Goal: Task Accomplishment & Management: Complete application form

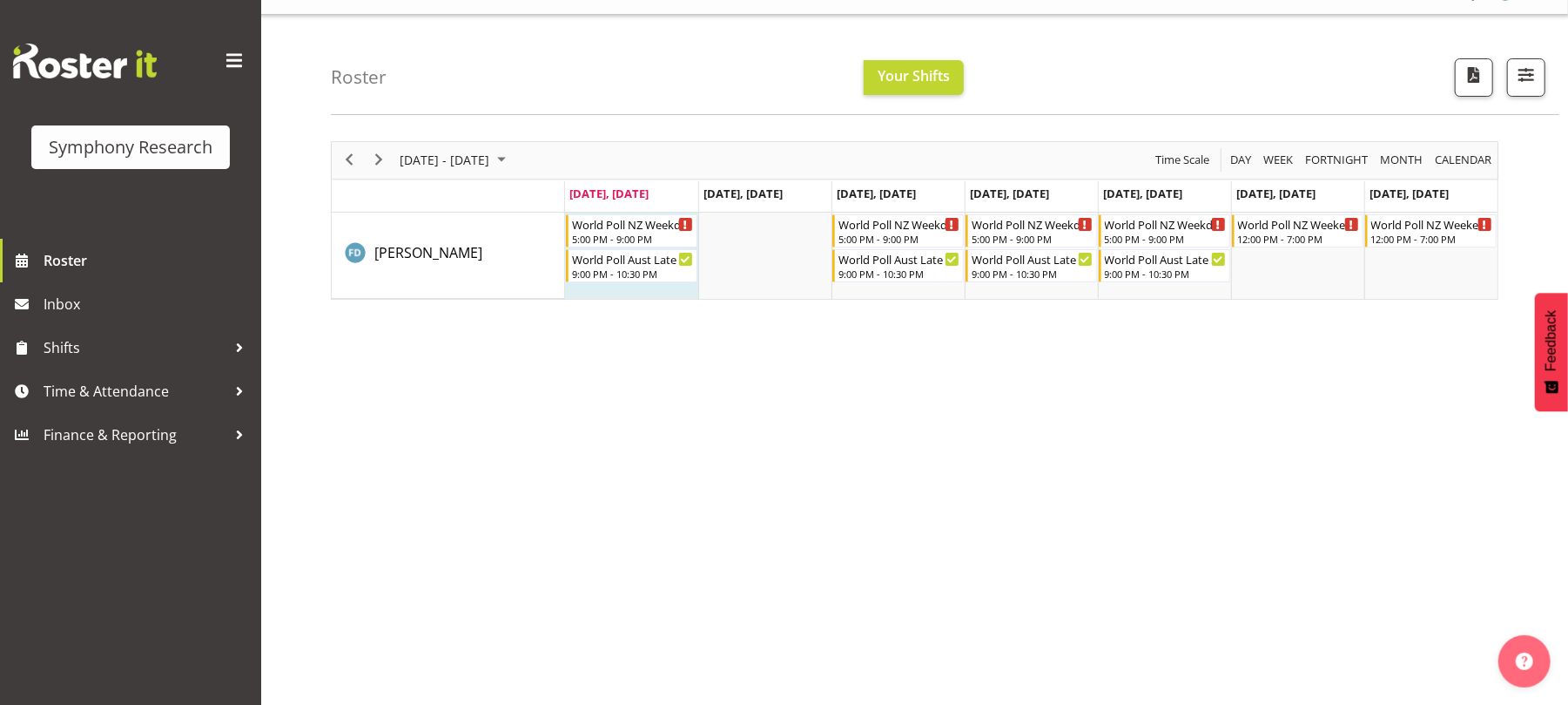
scroll to position [34, 0]
click at [160, 388] on span "Time & Attendance" at bounding box center [134, 391] width 183 height 26
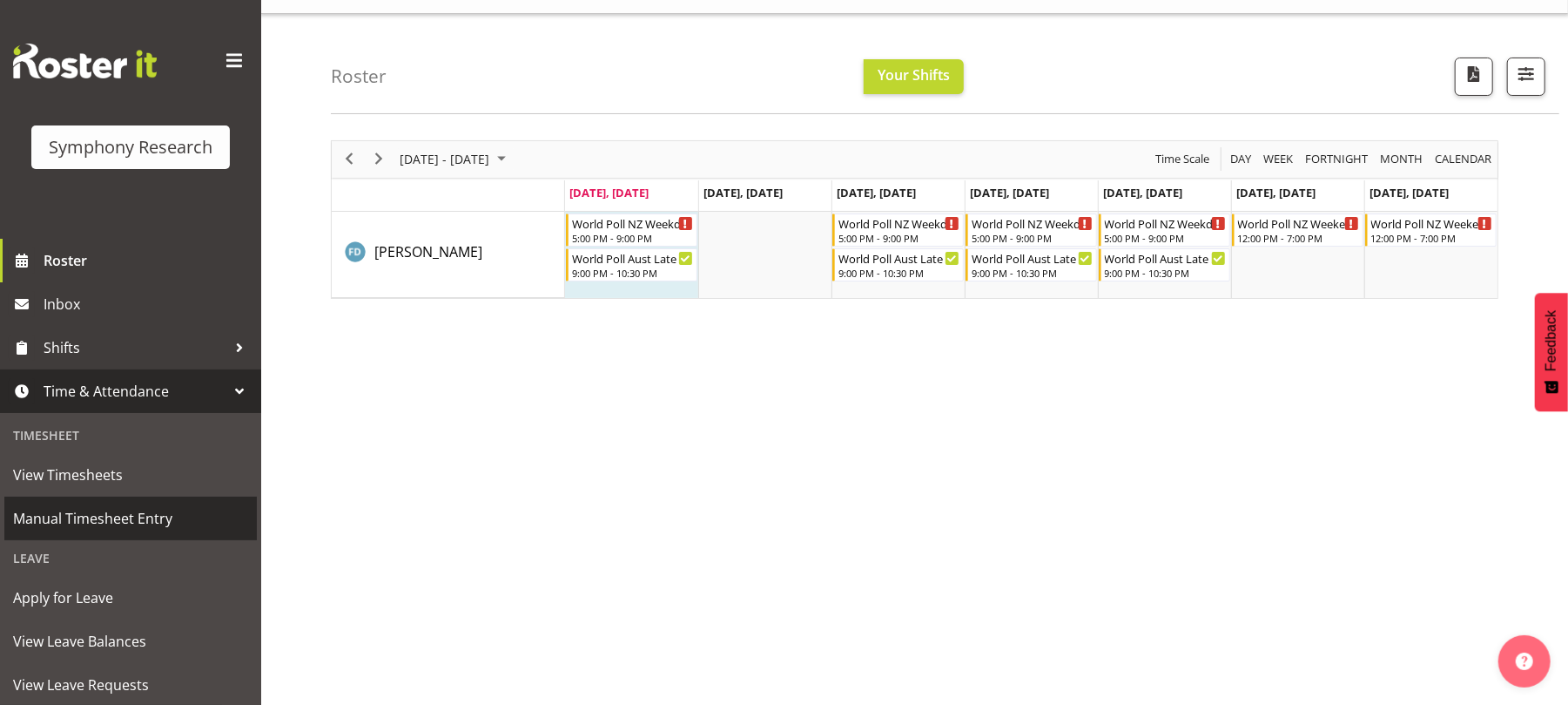
click at [150, 519] on span "Manual Timesheet Entry" at bounding box center [130, 518] width 235 height 26
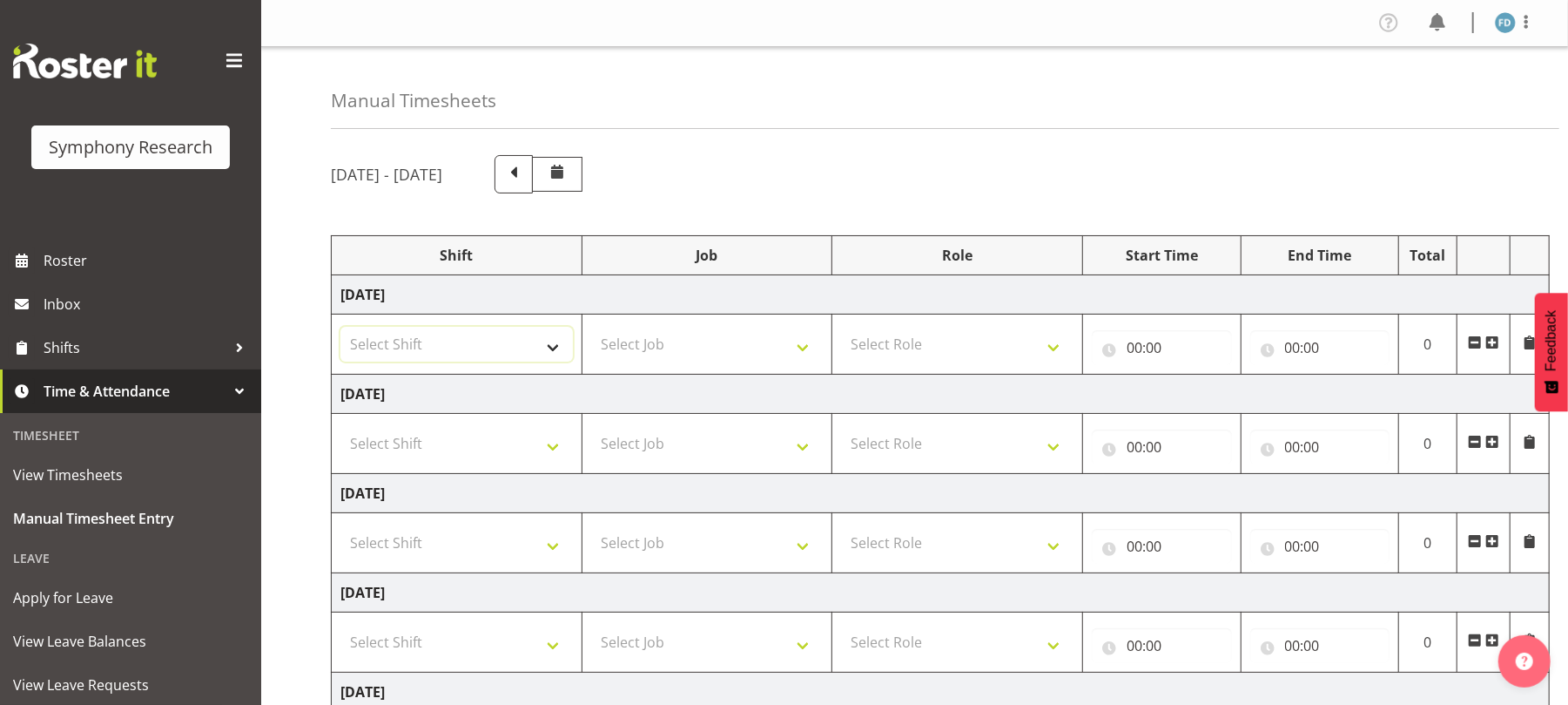
click at [545, 339] on select "Select Shift !!Weekend Residential (Roster IT Shift Label) *Business 9/10am ~ 4…" at bounding box center [457, 344] width 233 height 35
select select "56692"
click at [340, 329] on select "Select Shift !!Weekend Residential (Roster IT Shift Label) *Business 9/10am ~ 4…" at bounding box center [457, 344] width 233 height 35
click at [798, 352] on select "Select Job 550060 IF Admin 553492 World Poll Aus Wave 2 Main 2025 553493 World …" at bounding box center [708, 344] width 233 height 35
select select "10499"
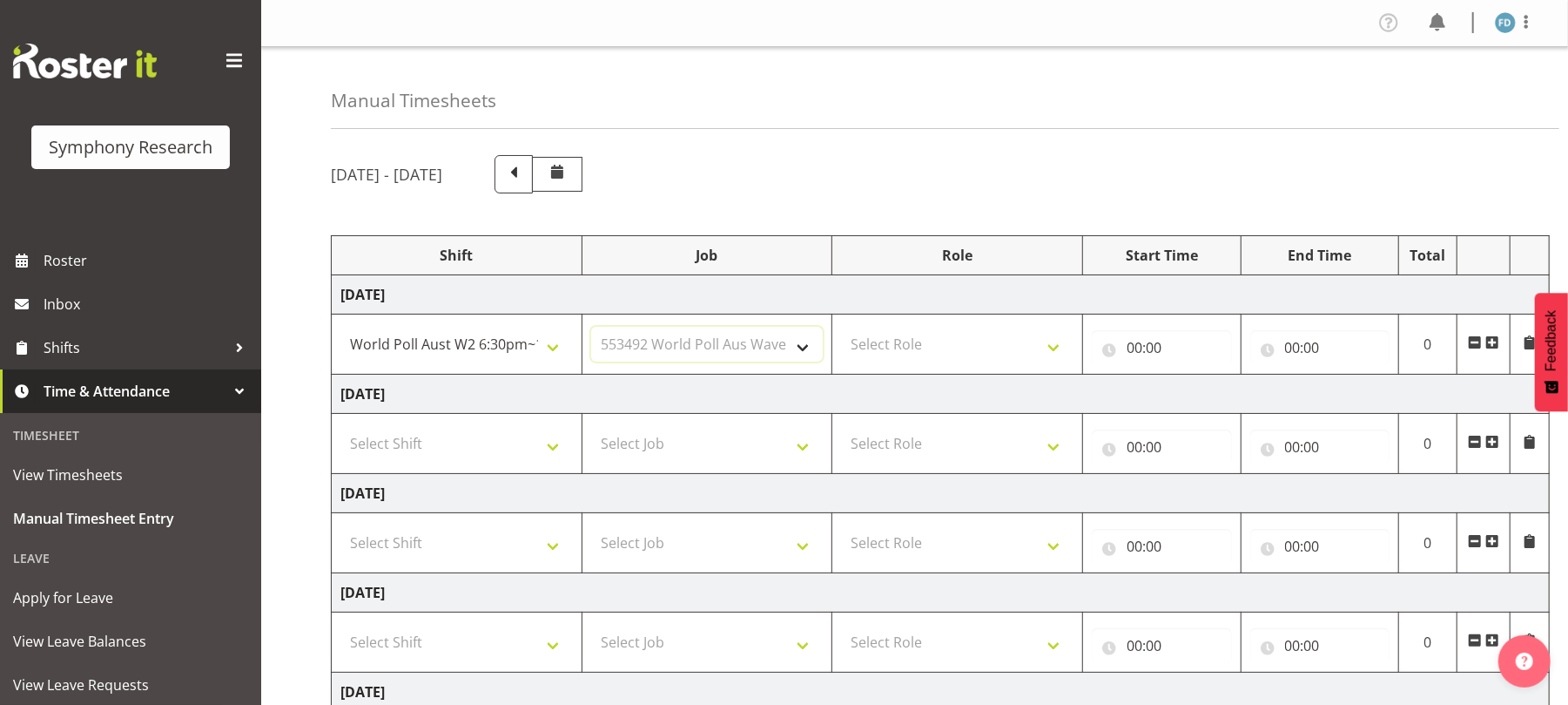
click at [591, 329] on select "Select Job 550060 IF Admin 553492 World Poll Aus Wave 2 Main 2025 553493 World …" at bounding box center [708, 344] width 233 height 35
click at [1057, 347] on select "Select Role Briefing Interviewing" at bounding box center [957, 344] width 233 height 35
select select "47"
click at [841, 329] on select "Select Role Briefing Interviewing" at bounding box center [957, 344] width 233 height 35
click at [1137, 355] on input "00:00" at bounding box center [1161, 347] width 140 height 35
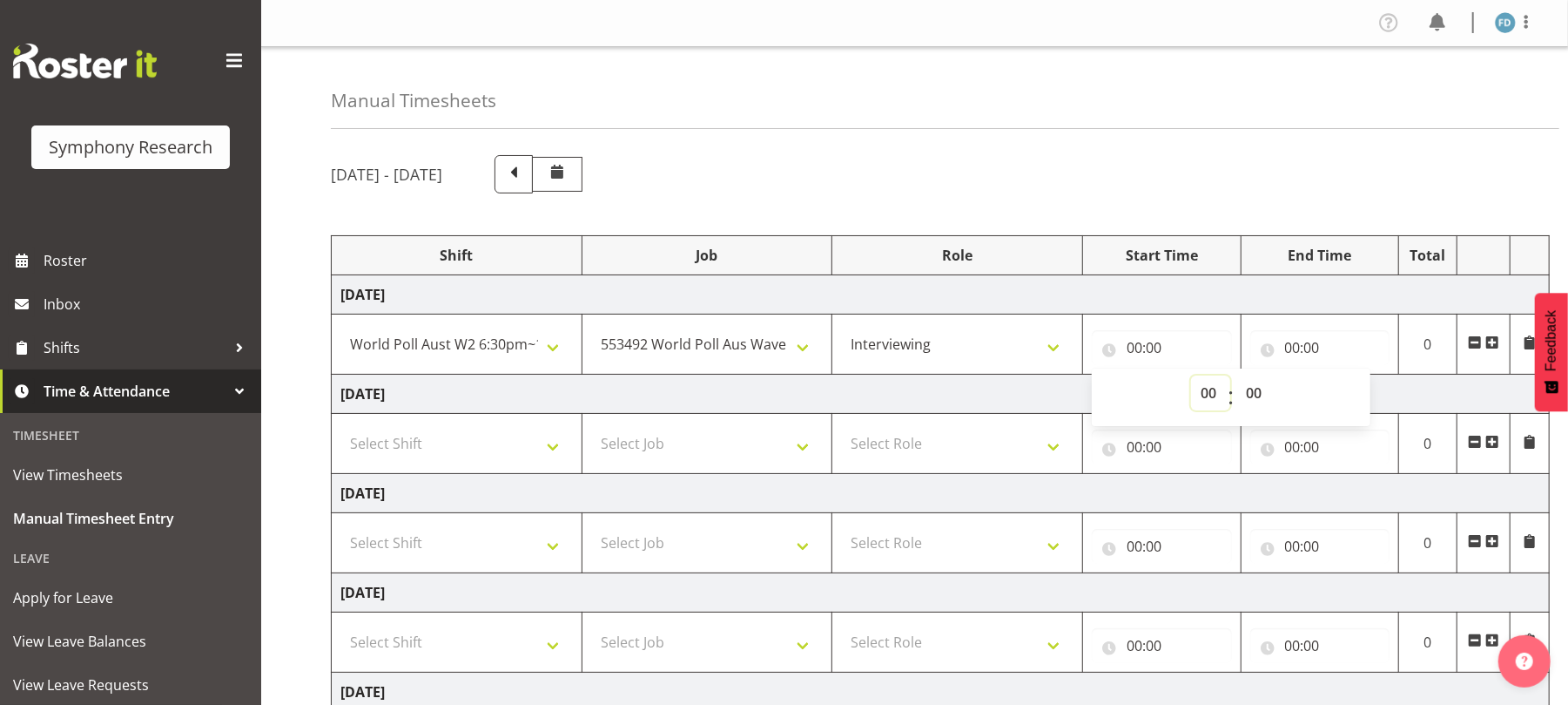
click at [1202, 394] on select "00 01 02 03 04 05 06 07 08 09 10 11 12 13 14 15 16 17 18 19 20 21 22 23" at bounding box center [1211, 392] width 39 height 35
select select "17"
click at [1191, 377] on select "00 01 02 03 04 05 06 07 08 09 10 11 12 13 14 15 16 17 18 19 20 21 22 23" at bounding box center [1211, 392] width 39 height 35
type input "17:00"
click at [1248, 394] on select "00 01 02 03 04 05 06 07 08 09 10 11 12 13 14 15 16 17 18 19 20 21 22 23 24 25 2…" at bounding box center [1256, 392] width 39 height 35
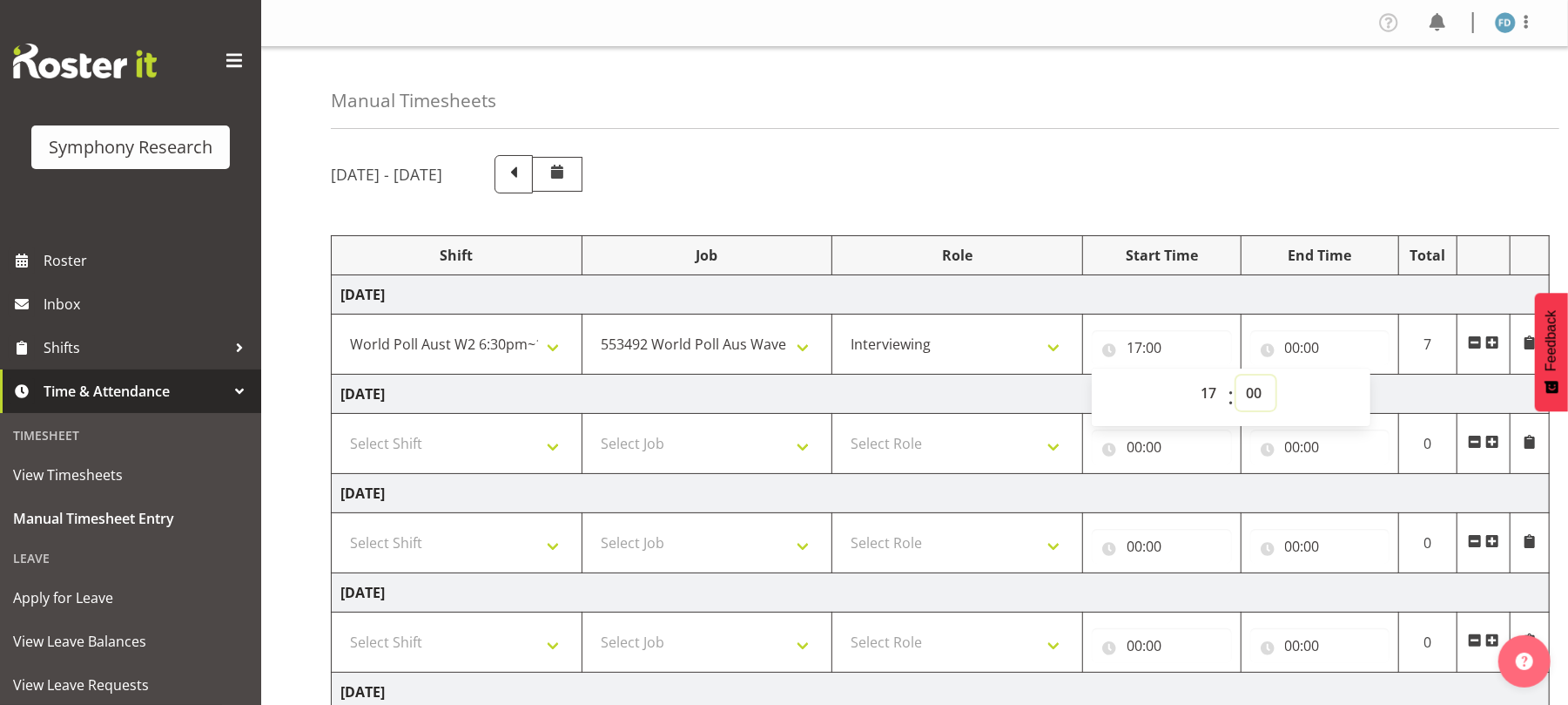
select select "45"
click at [1236, 377] on select "00 01 02 03 04 05 06 07 08 09 10 11 12 13 14 15 16 17 18 19 20 21 22 23 24 25 2…" at bounding box center [1256, 392] width 39 height 35
type input "17:45"
click at [1293, 351] on input "00:00" at bounding box center [1320, 347] width 140 height 35
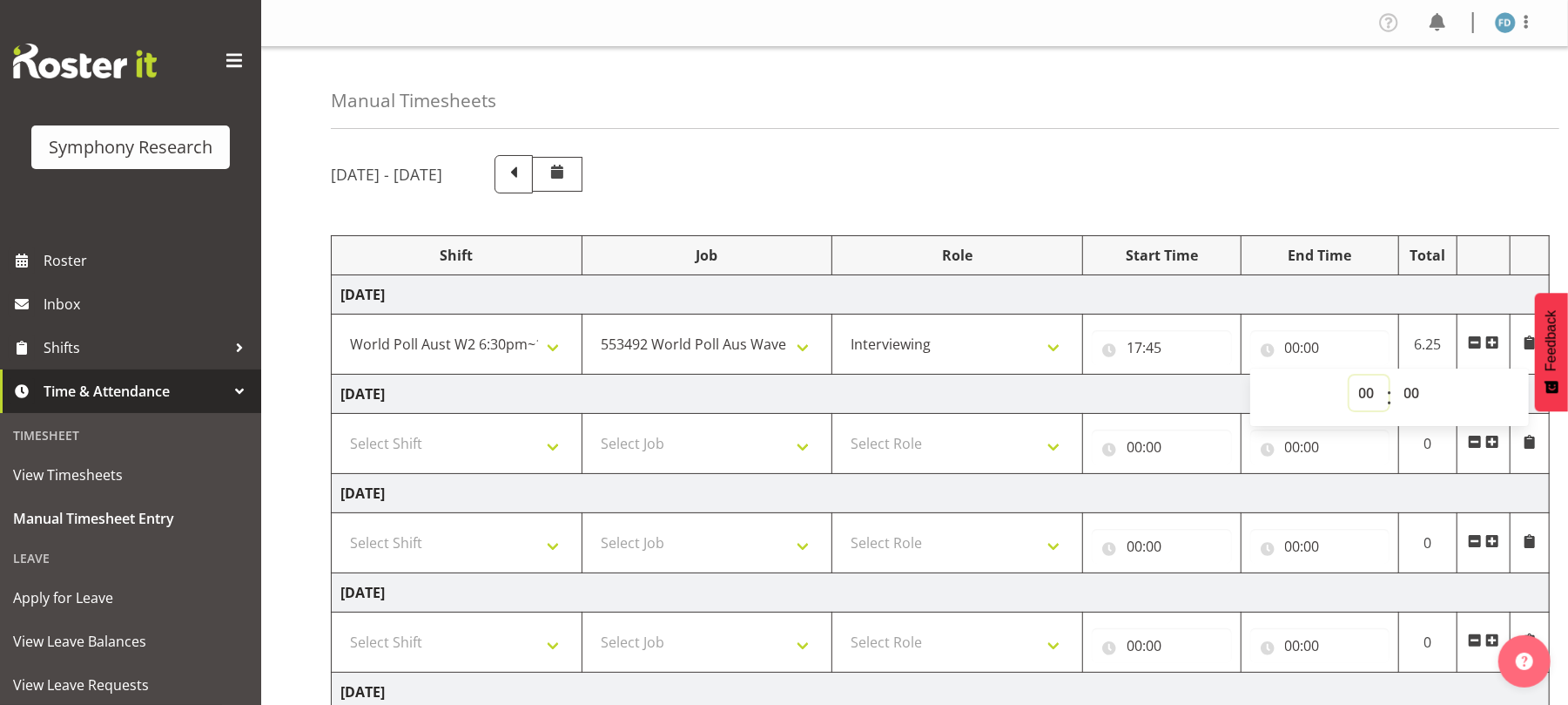
click at [1365, 395] on select "00 01 02 03 04 05 06 07 08 09 10 11 12 13 14 15 16 17 18 19 20 21 22 23" at bounding box center [1369, 392] width 39 height 35
select select "21"
click at [1349, 377] on select "00 01 02 03 04 05 06 07 08 09 10 11 12 13 14 15 16 17 18 19 20 21 22 23" at bounding box center [1369, 392] width 39 height 35
type input "21:00"
click at [1491, 345] on span at bounding box center [1492, 343] width 14 height 14
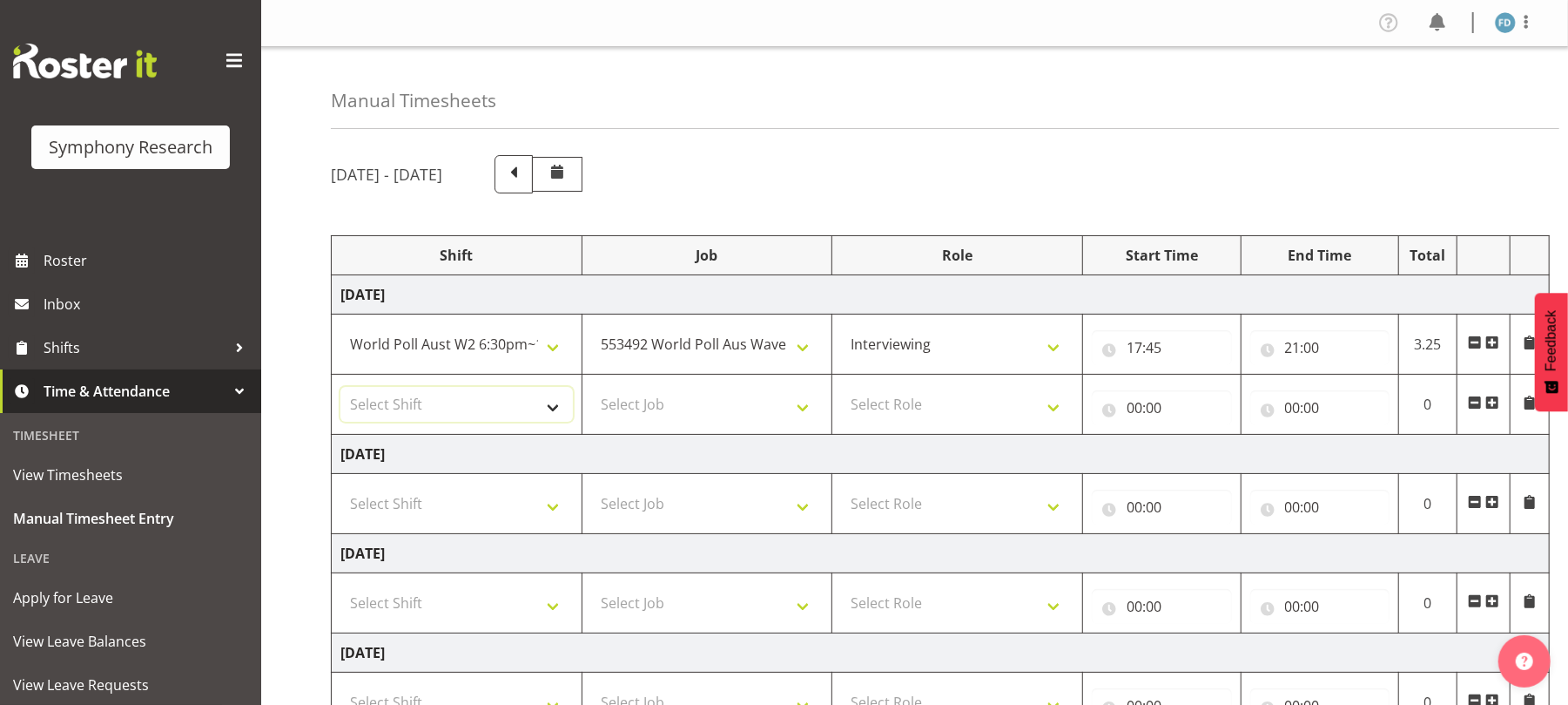
click at [549, 422] on select "Select Shift !!Weekend Residential (Roster IT Shift Label) *Business 9/10am ~ 4…" at bounding box center [457, 404] width 233 height 35
select select "56692"
click at [340, 388] on select "Select Shift !!Weekend Residential (Roster IT Shift Label) *Business 9/10am ~ 4…" at bounding box center [457, 404] width 233 height 35
click at [811, 418] on select "Select Job 550060 IF Admin 553492 World Poll Aus Wave 2 Main 2025 553493 World …" at bounding box center [708, 404] width 233 height 35
select select "10499"
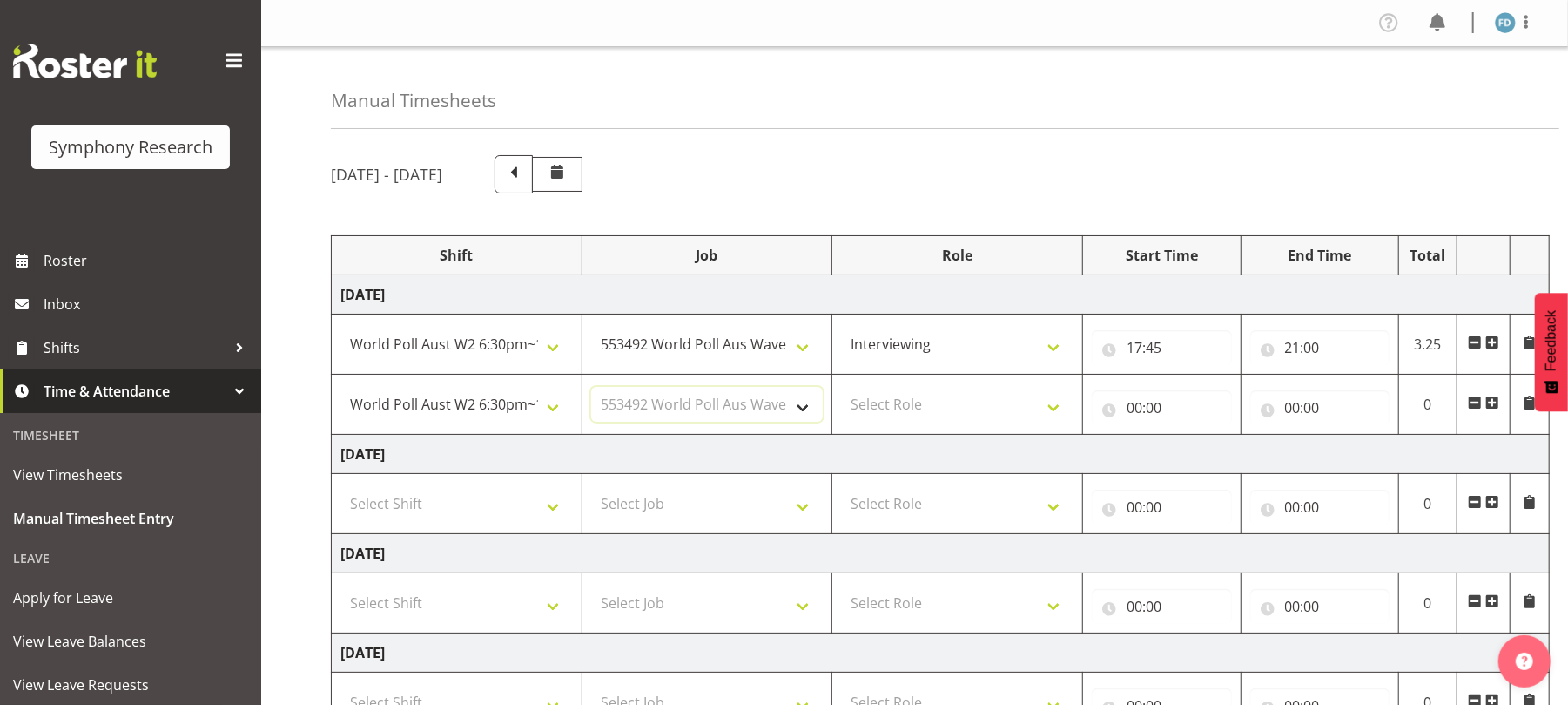
click at [591, 388] on select "Select Job 550060 IF Admin 553492 World Poll Aus Wave 2 Main 2025 553493 World …" at bounding box center [708, 404] width 233 height 35
click at [1063, 416] on select "Select Role Briefing Interviewing" at bounding box center [957, 404] width 233 height 35
select select "47"
click at [841, 388] on select "Select Role Briefing Interviewing" at bounding box center [957, 404] width 233 height 35
click at [1136, 411] on input "00:00" at bounding box center [1161, 407] width 140 height 35
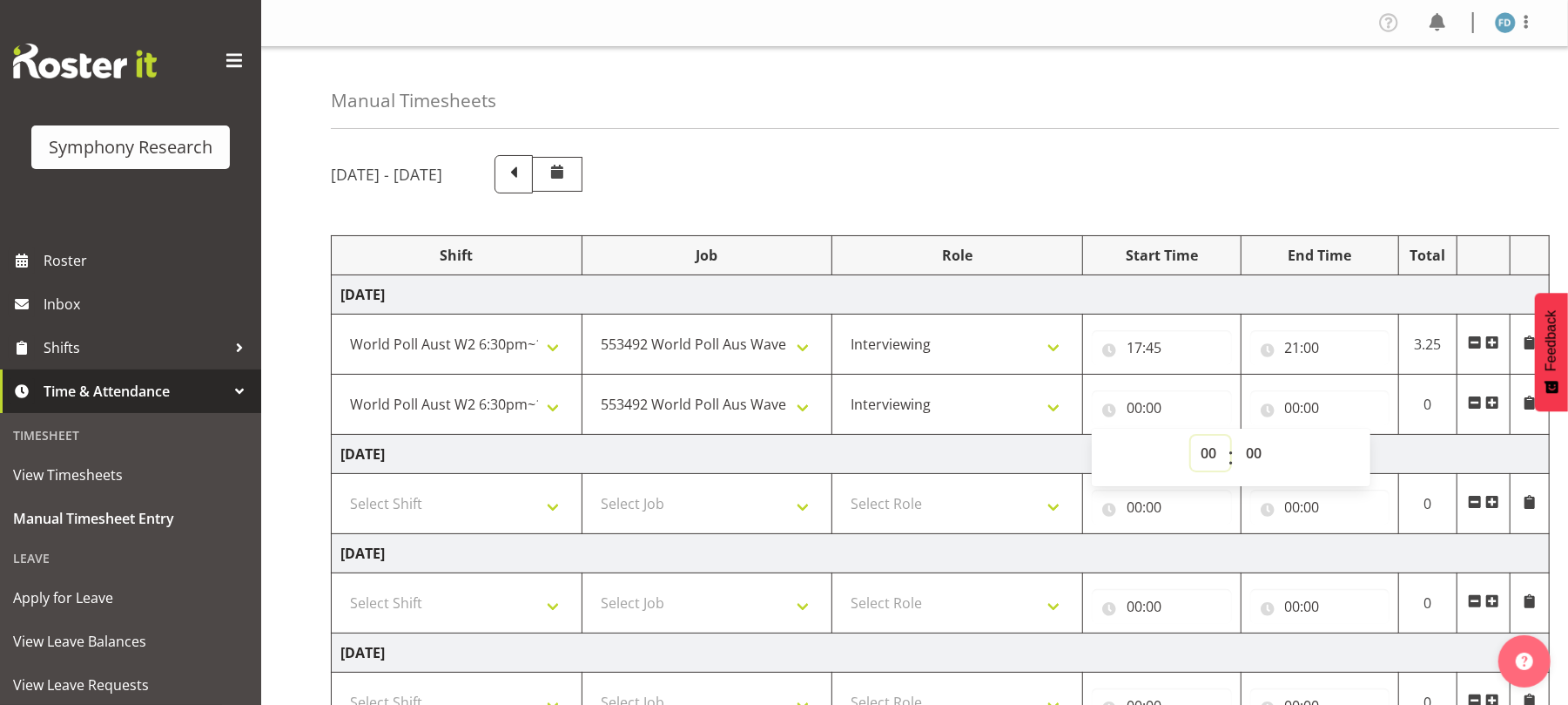
click at [1216, 454] on select "00 01 02 03 04 05 06 07 08 09 10 11 12 13 14 15 16 17 18 19 20 21 22 23" at bounding box center [1211, 452] width 39 height 35
select select "21"
click at [1191, 437] on select "00 01 02 03 04 05 06 07 08 09 10 11 12 13 14 15 16 17 18 19 20 21 22 23" at bounding box center [1211, 452] width 39 height 35
type input "21:00"
click at [1250, 457] on select "00 01 02 03 04 05 06 07 08 09 10 11 12 13 14 15 16 17 18 19 20 21 22 23 24 25 2…" at bounding box center [1256, 452] width 39 height 35
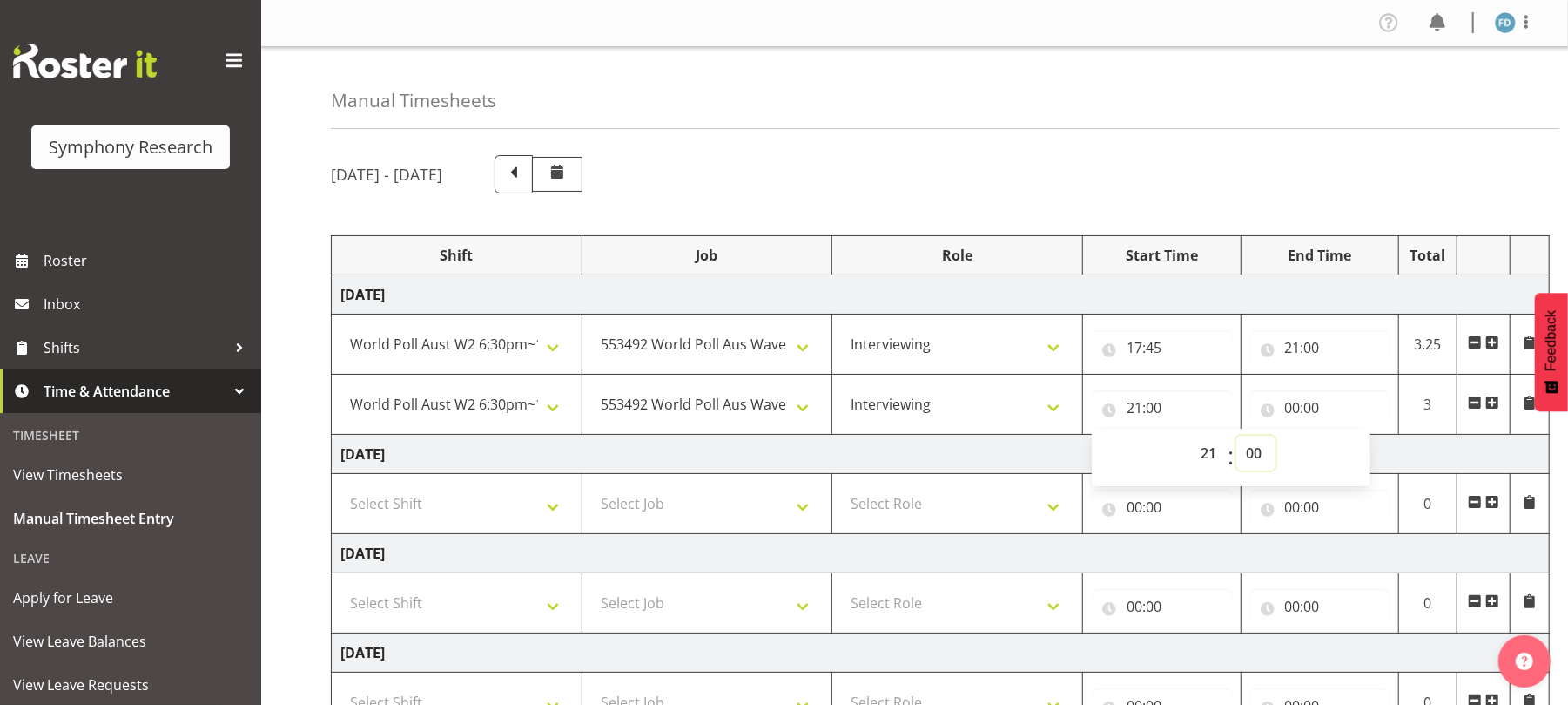
select select "30"
click at [1236, 437] on select "00 01 02 03 04 05 06 07 08 09 10 11 12 13 14 15 16 17 18 19 20 21 22 23 24 25 2…" at bounding box center [1256, 452] width 39 height 35
type input "21:30"
click at [1286, 412] on input "00:00" at bounding box center [1320, 407] width 140 height 35
click at [1371, 454] on select "00 01 02 03 04 05 06 07 08 09 10 11 12 13 14 15 16 17 18 19 20 21 22 23" at bounding box center [1369, 452] width 39 height 35
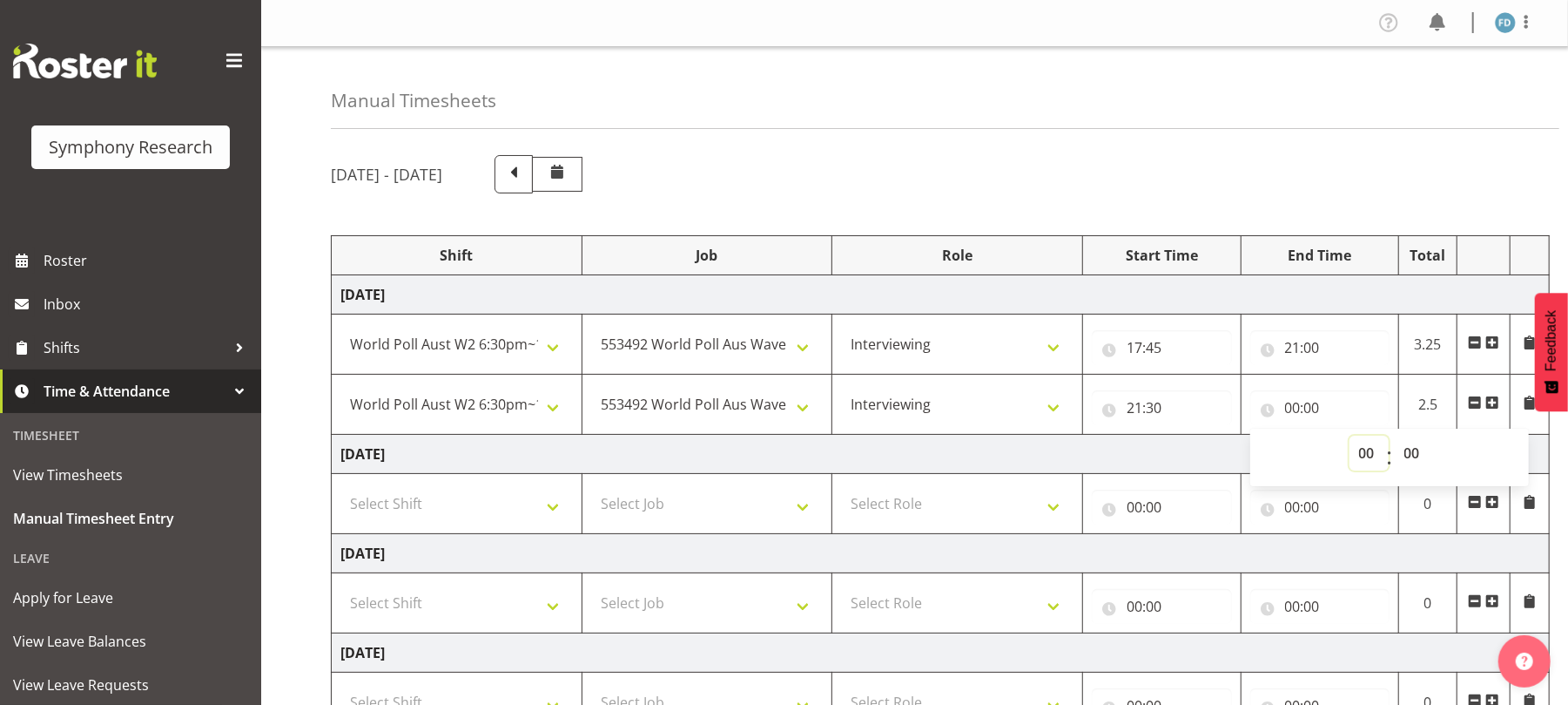
select select "22"
click at [1349, 437] on select "00 01 02 03 04 05 06 07 08 09 10 11 12 13 14 15 16 17 18 19 20 21 22 23" at bounding box center [1369, 452] width 39 height 35
type input "22:00"
click at [1412, 457] on select "00 01 02 03 04 05 06 07 08 09 10 11 12 13 14 15 16 17 18 19 20 21 22 23 24 25 2…" at bounding box center [1414, 452] width 39 height 35
select select "30"
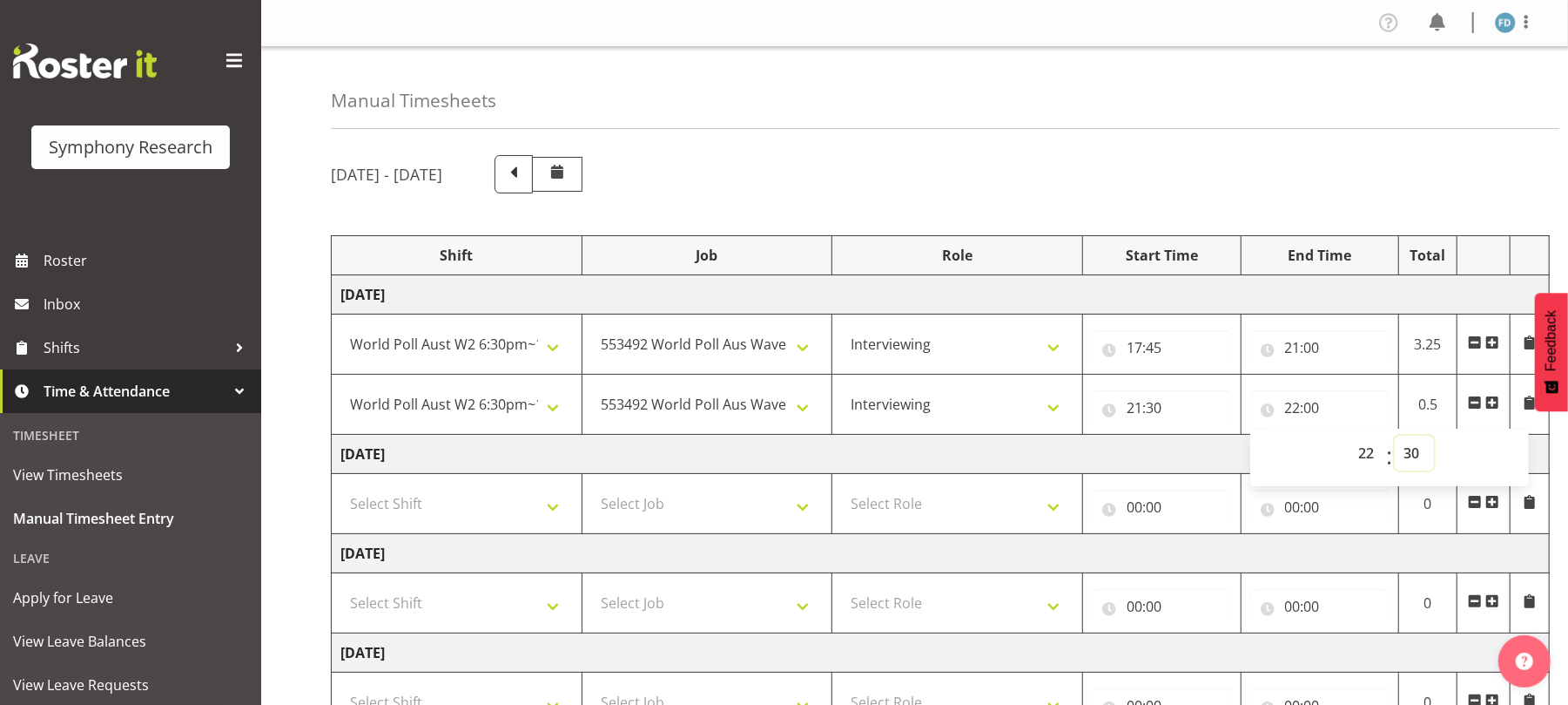
click at [1394, 437] on select "00 01 02 03 04 05 06 07 08 09 10 11 12 13 14 15 16 17 18 19 20 21 22 23 24 25 2…" at bounding box center [1414, 452] width 39 height 35
type input "22:30"
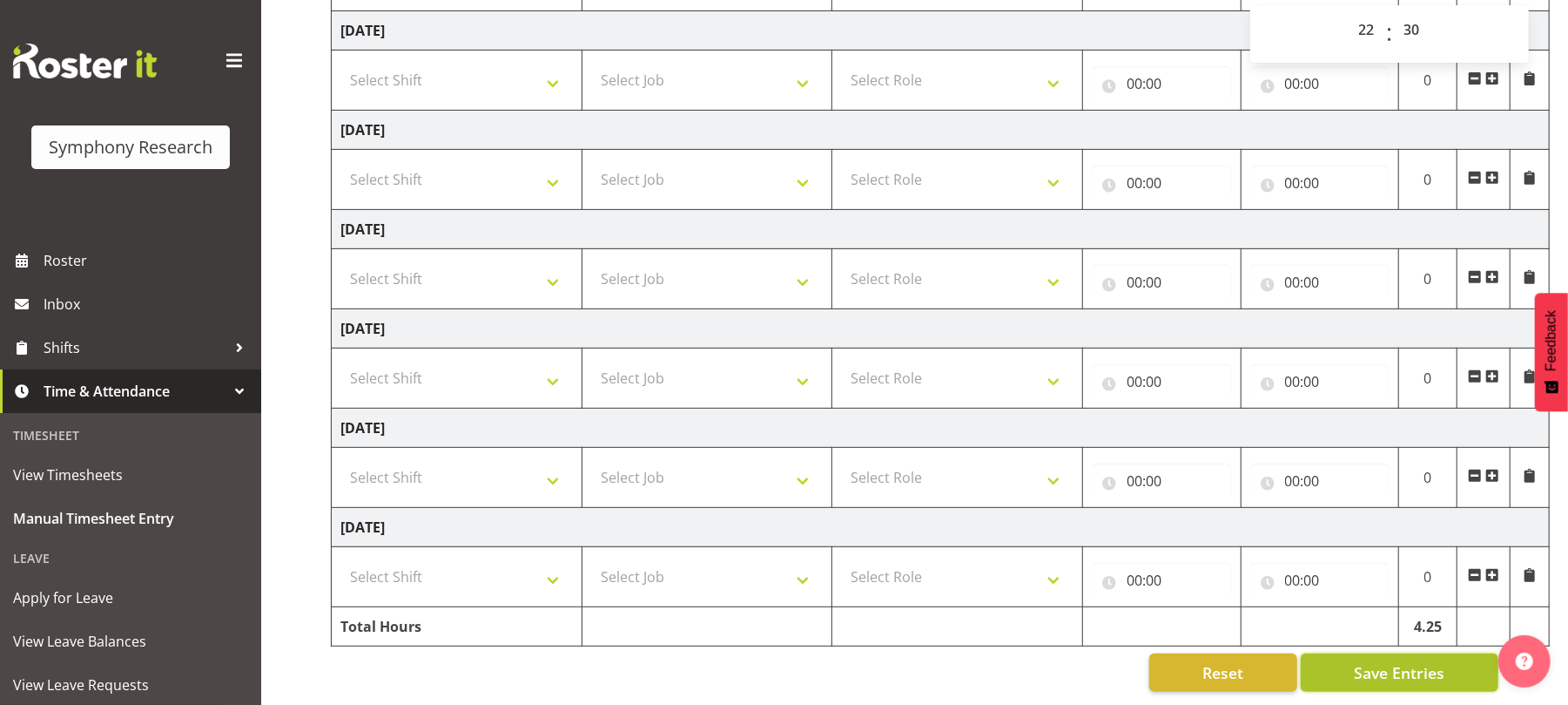
click at [1398, 666] on button "Save Entries" at bounding box center [1399, 672] width 197 height 39
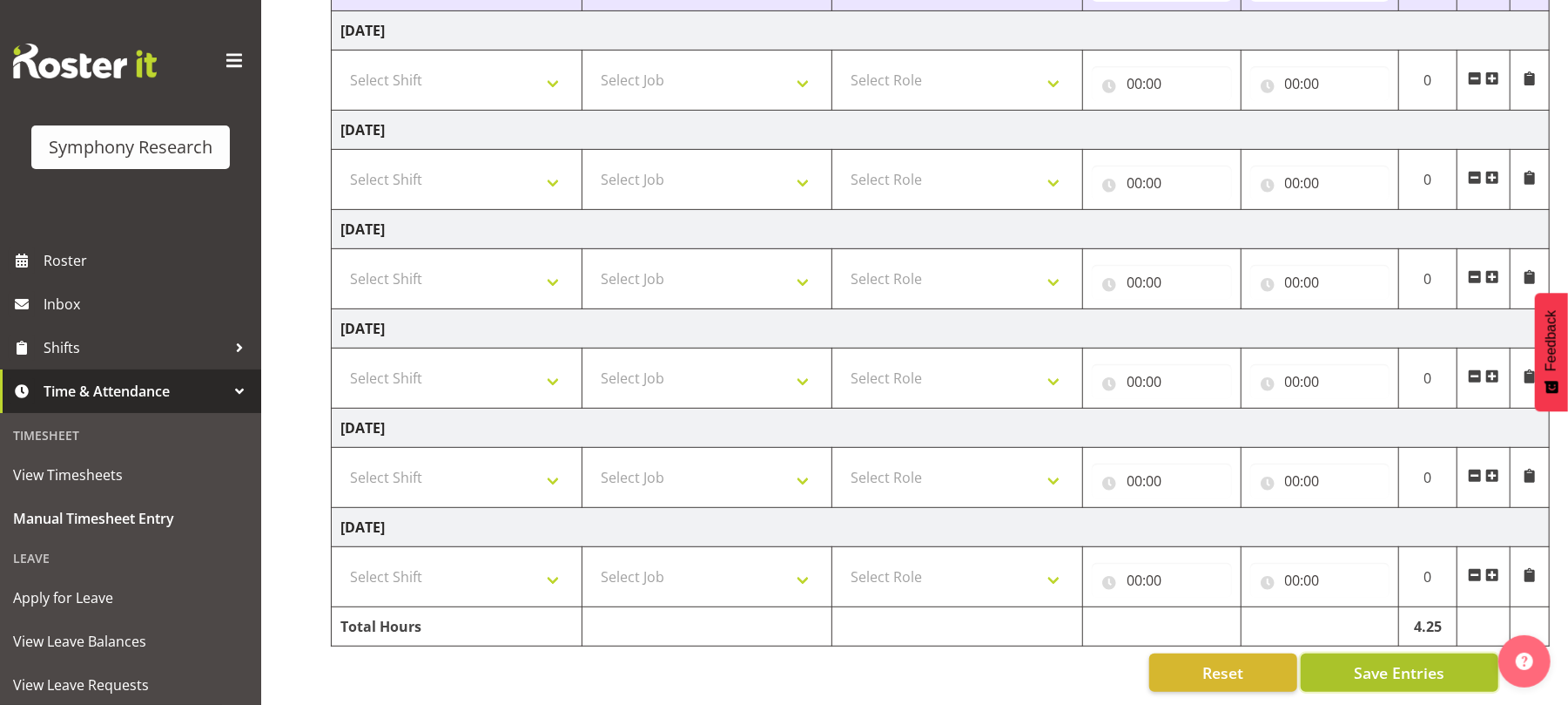
click at [1380, 662] on span "Save Entries" at bounding box center [1399, 672] width 91 height 23
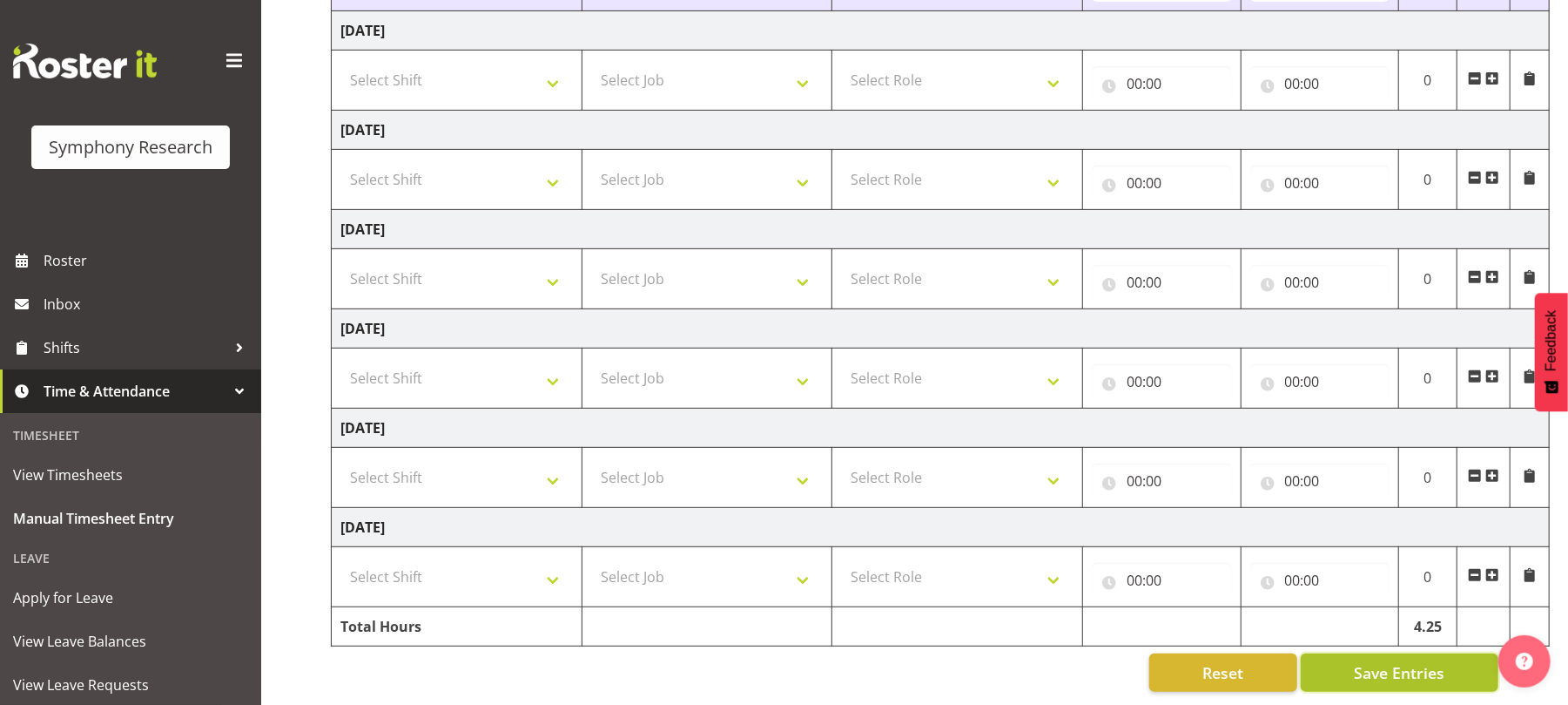
click at [1380, 662] on span "Save Entries" at bounding box center [1399, 672] width 91 height 23
click at [1400, 662] on span "Save Entries" at bounding box center [1399, 672] width 91 height 23
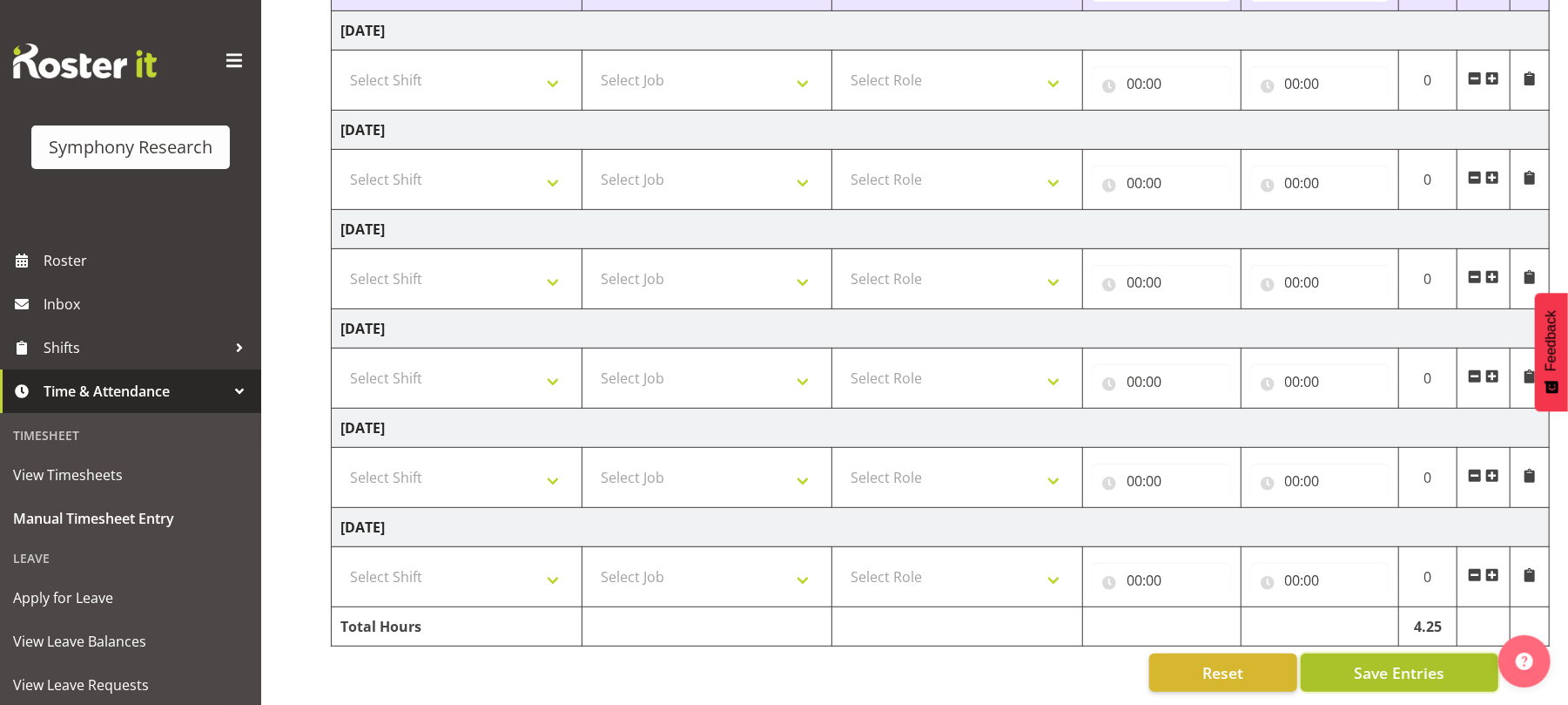
click at [1400, 662] on span "Save Entries" at bounding box center [1399, 672] width 91 height 23
click at [1396, 672] on button "Save Entries" at bounding box center [1399, 672] width 197 height 39
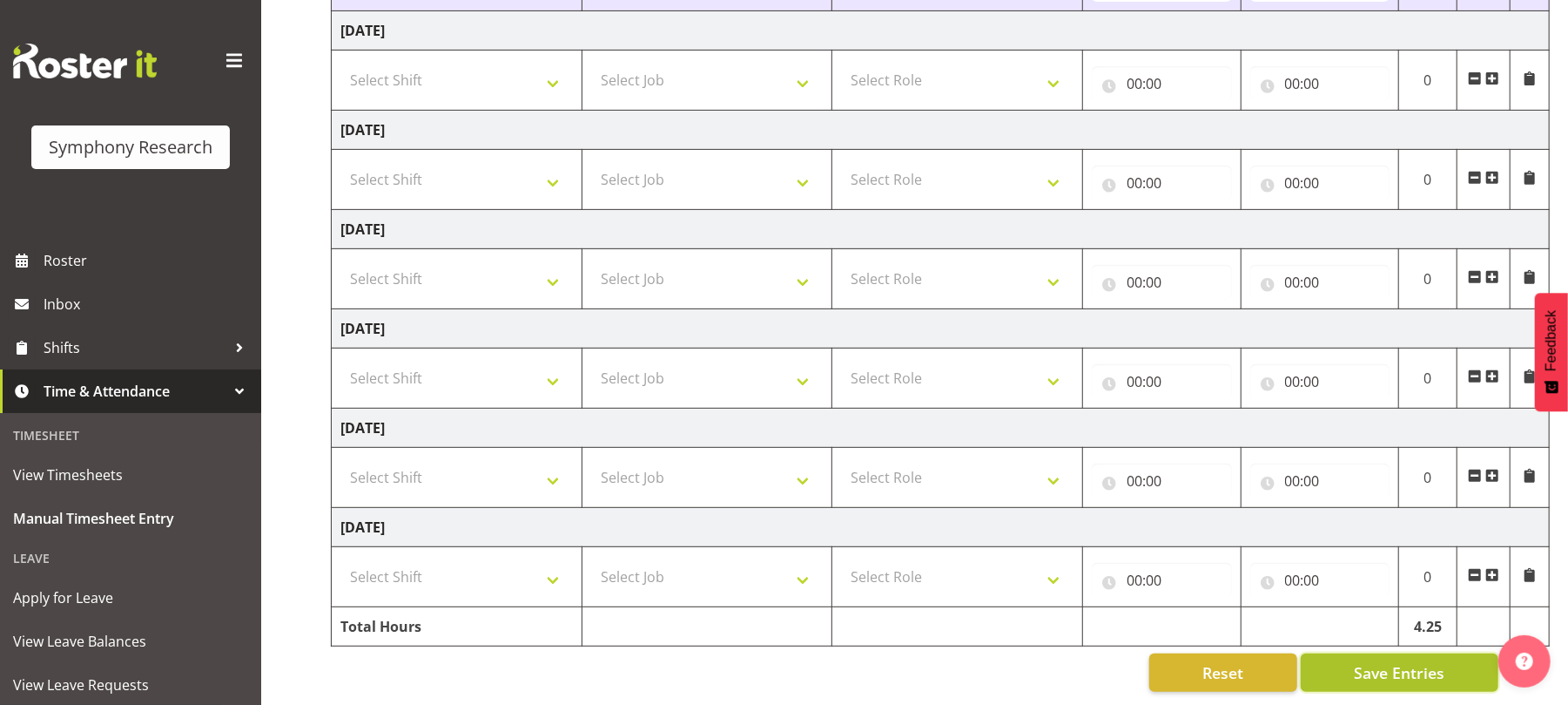
click at [1396, 672] on button "Save Entries" at bounding box center [1399, 672] width 197 height 39
click at [1408, 662] on span "Save Entries" at bounding box center [1399, 672] width 91 height 23
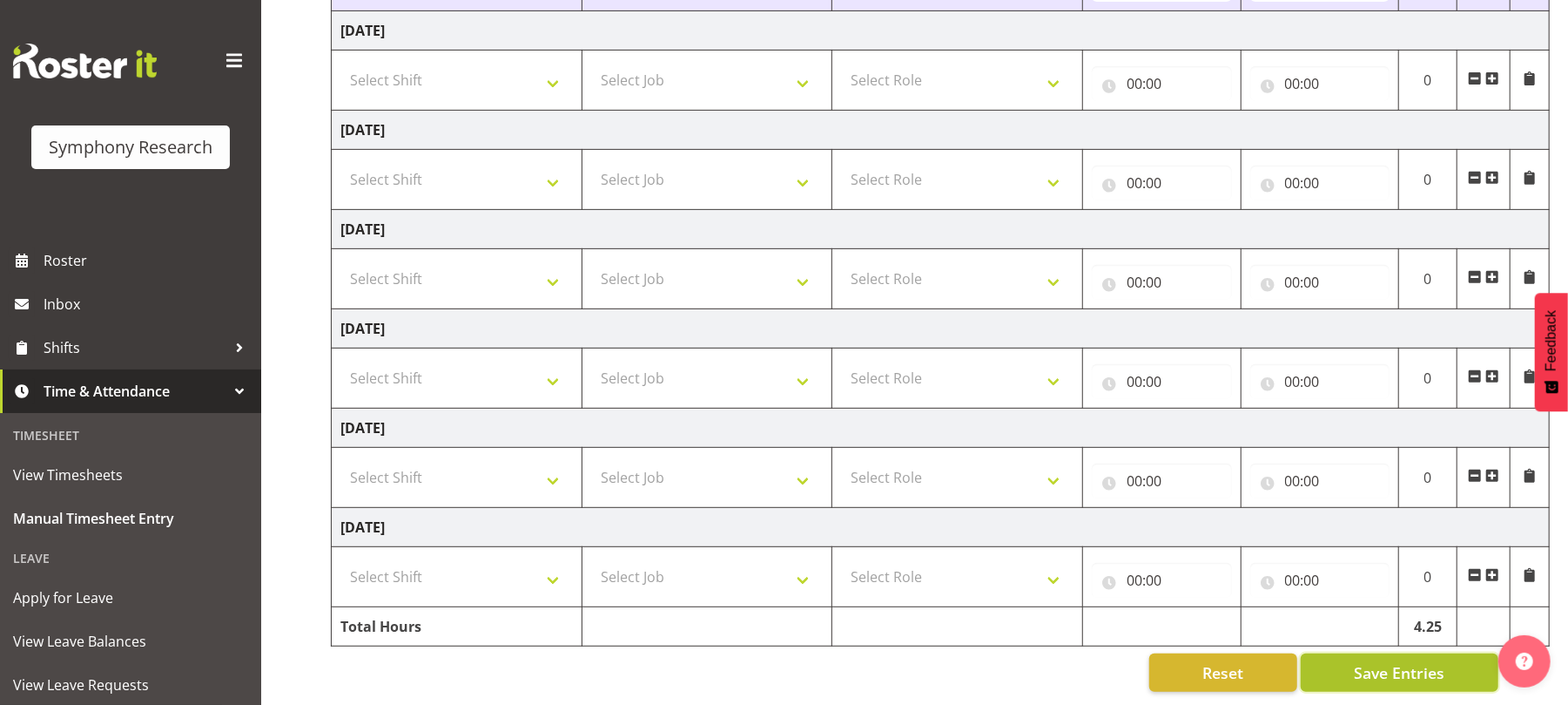
click at [1408, 662] on span "Save Entries" at bounding box center [1399, 672] width 91 height 23
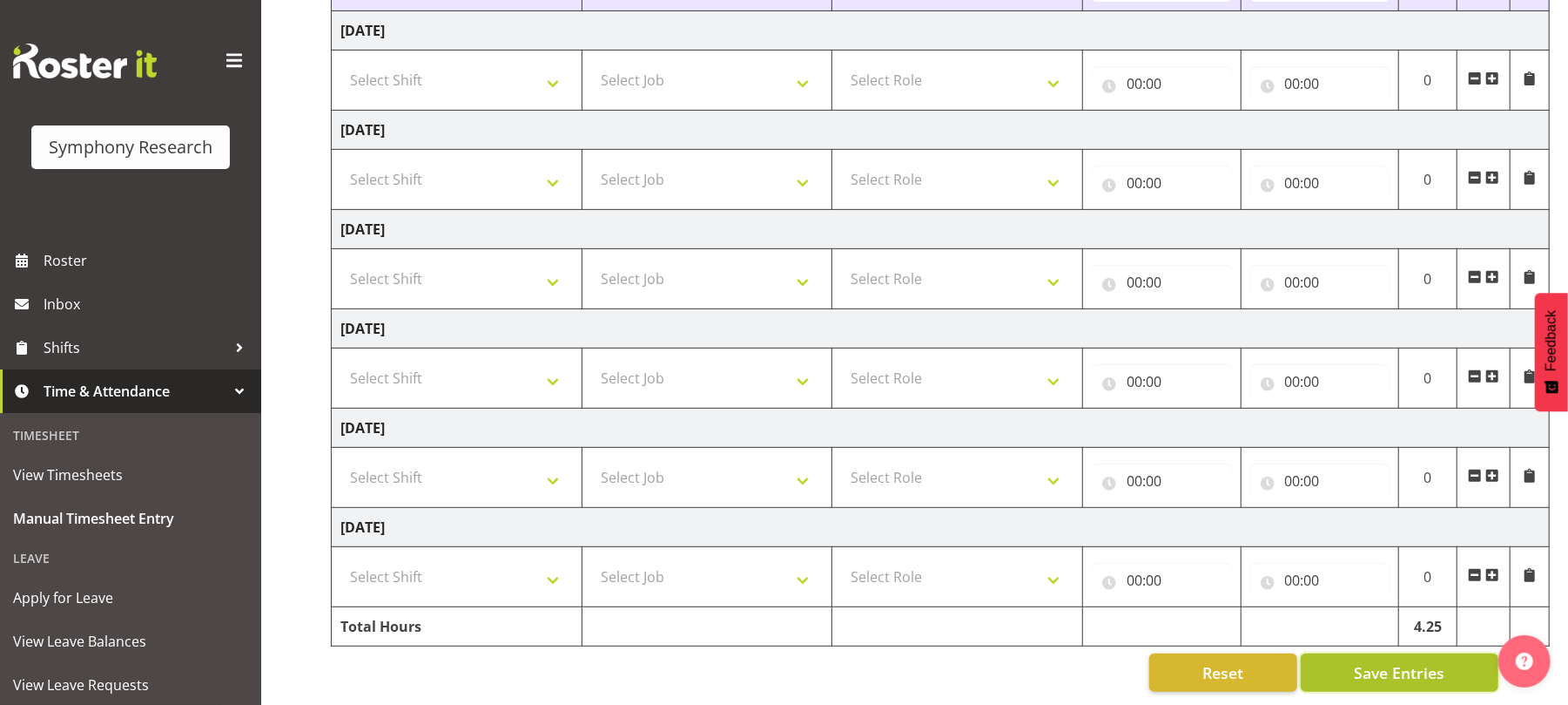
click at [1408, 662] on span "Save Entries" at bounding box center [1399, 672] width 91 height 23
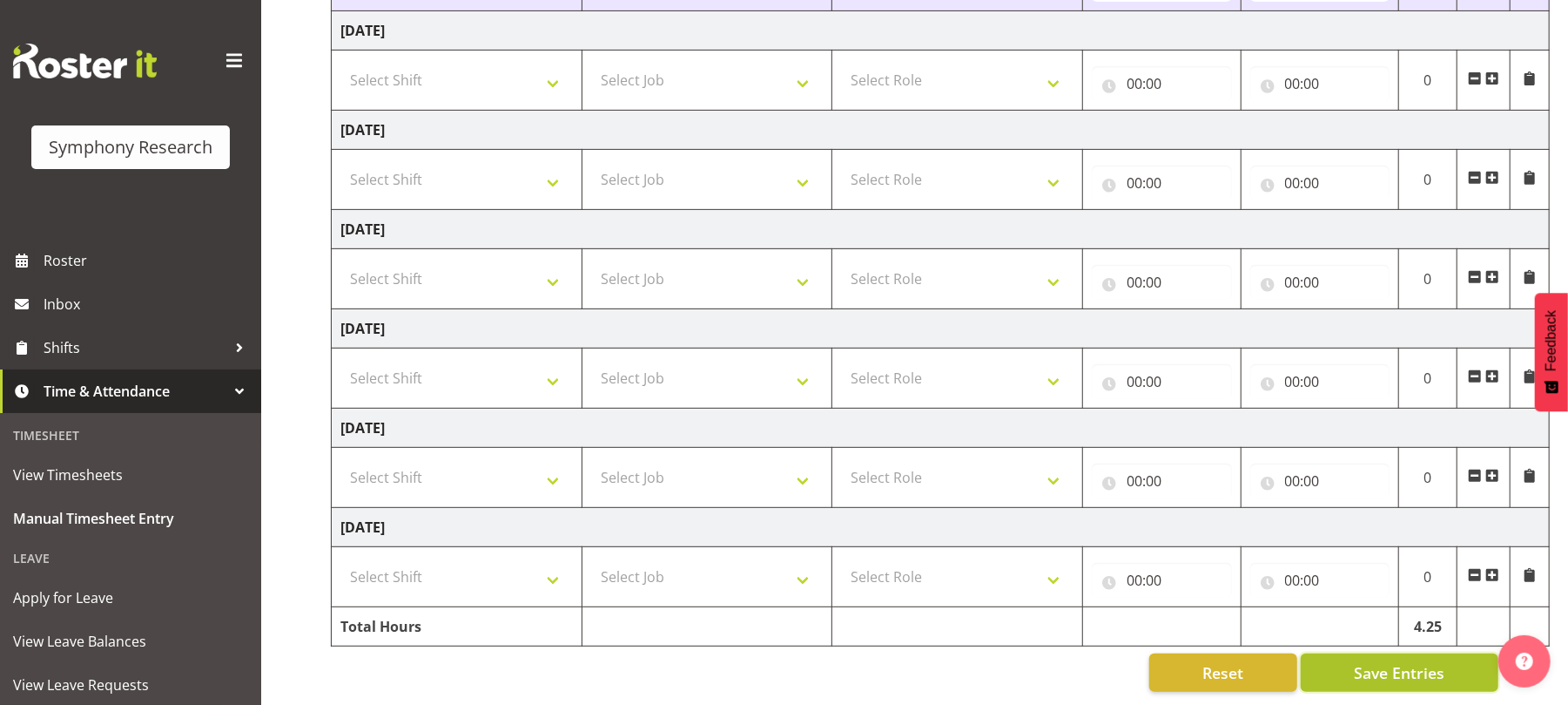
click at [1394, 670] on button "Save Entries" at bounding box center [1399, 672] width 197 height 39
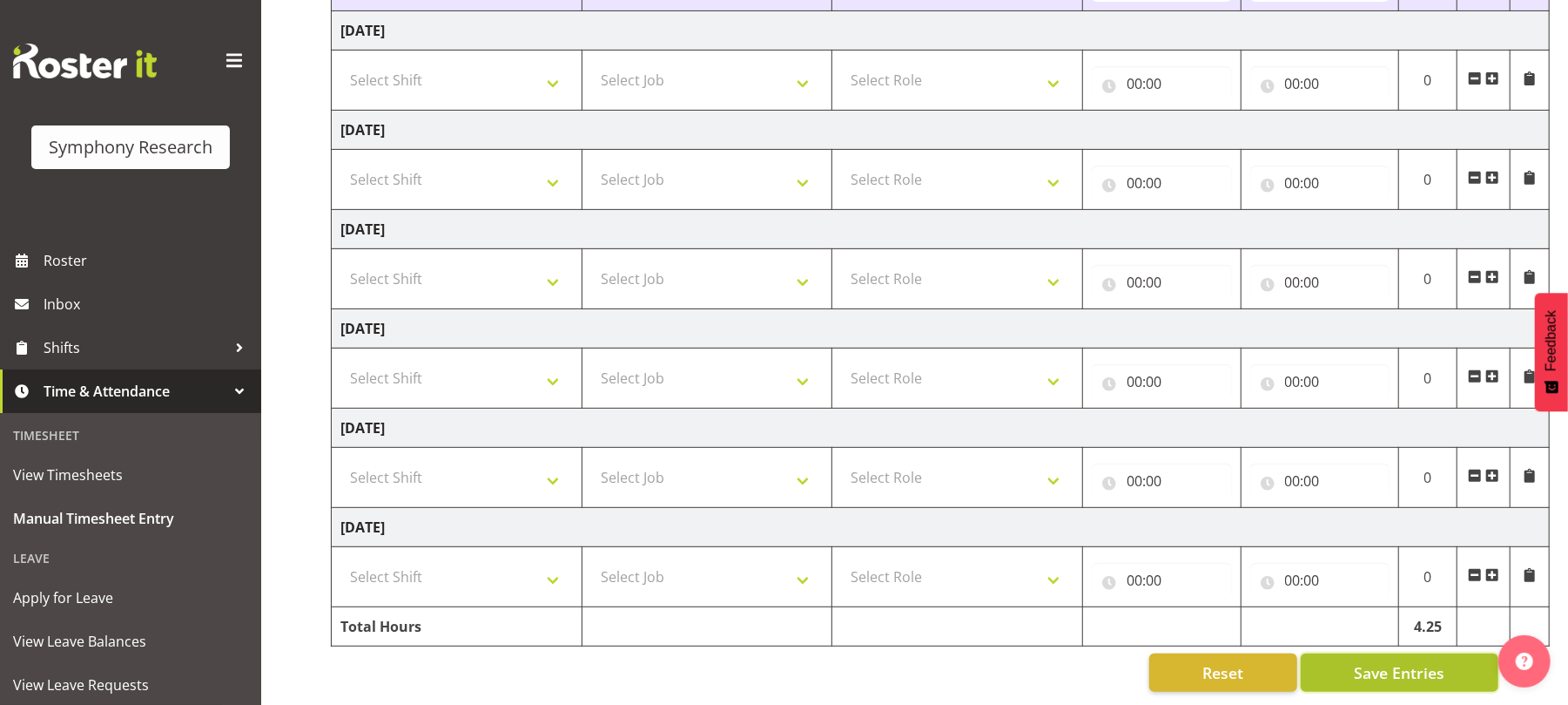
click at [1394, 670] on button "Save Entries" at bounding box center [1399, 672] width 197 height 39
click at [1396, 662] on span "Save Entries" at bounding box center [1399, 672] width 91 height 23
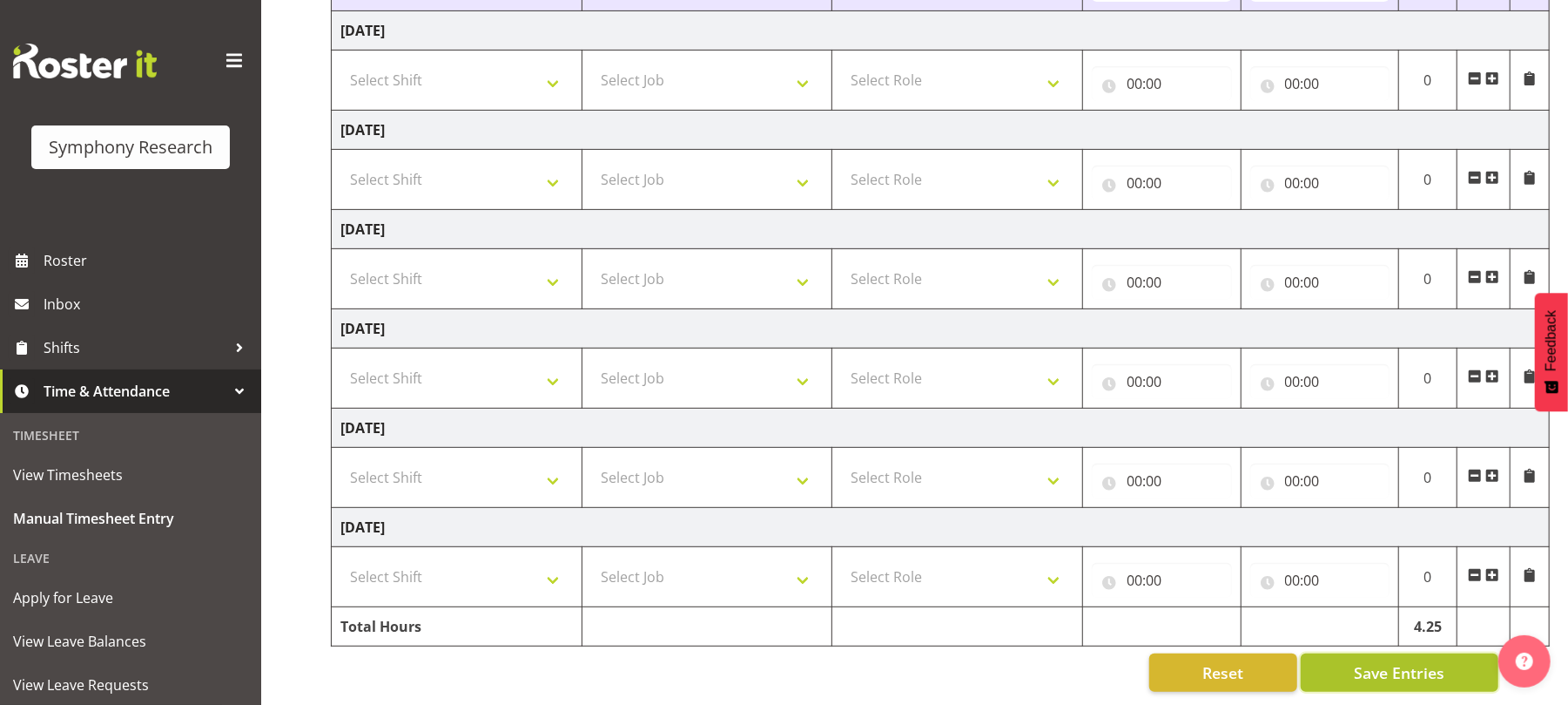
click at [1396, 662] on span "Save Entries" at bounding box center [1399, 672] width 91 height 23
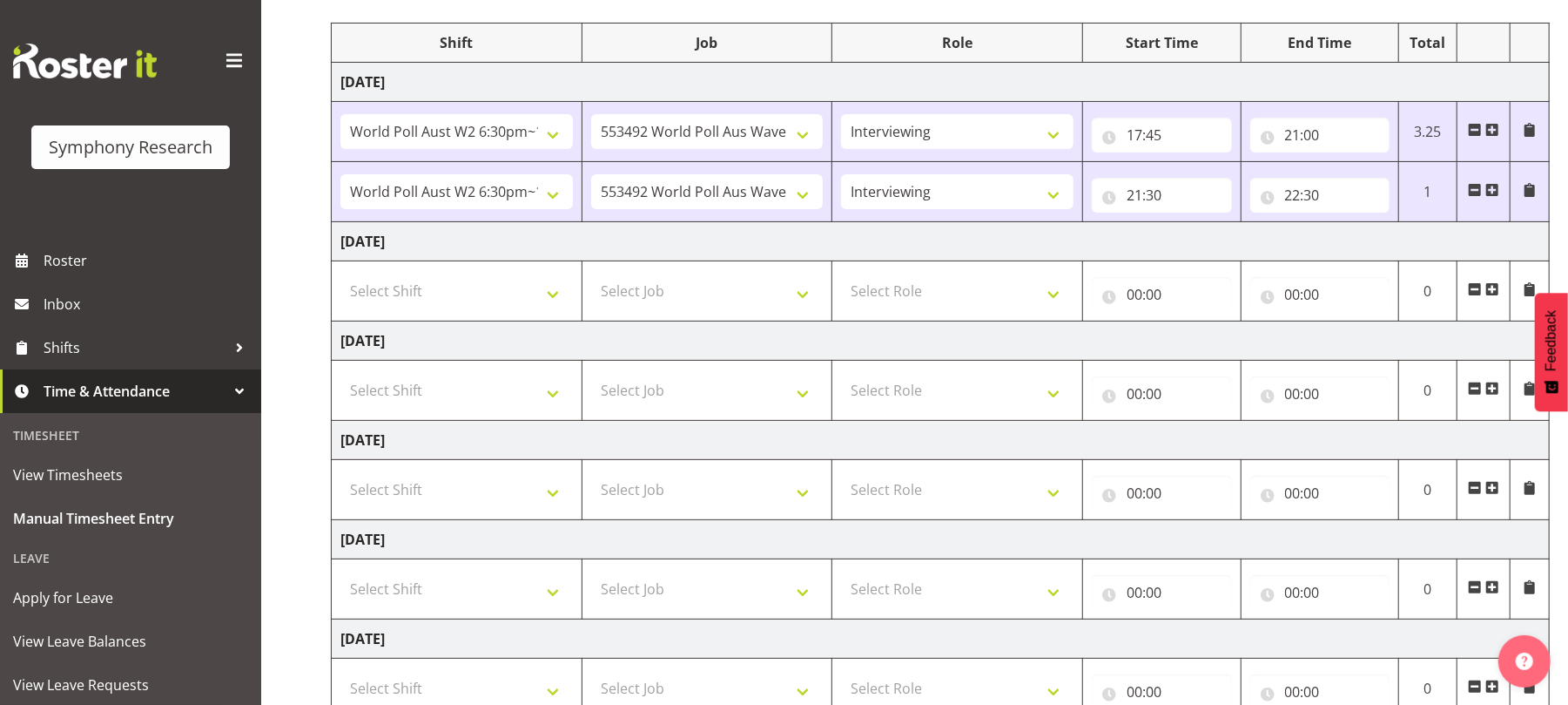
scroll to position [0, 0]
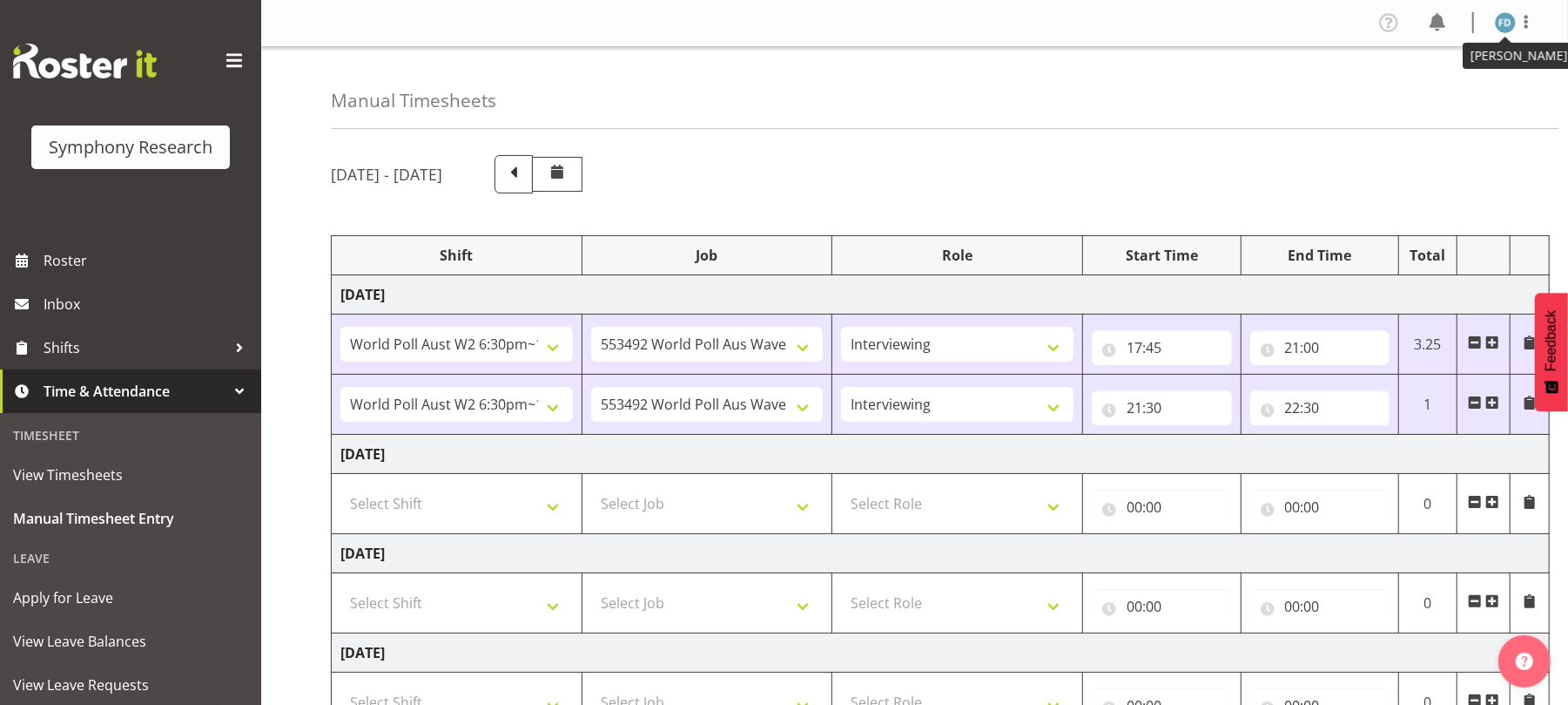
click at [1502, 23] on img at bounding box center [1505, 22] width 21 height 21
click at [1430, 100] on link "Log Out" at bounding box center [1453, 92] width 167 height 32
